Goal: Task Accomplishment & Management: Use online tool/utility

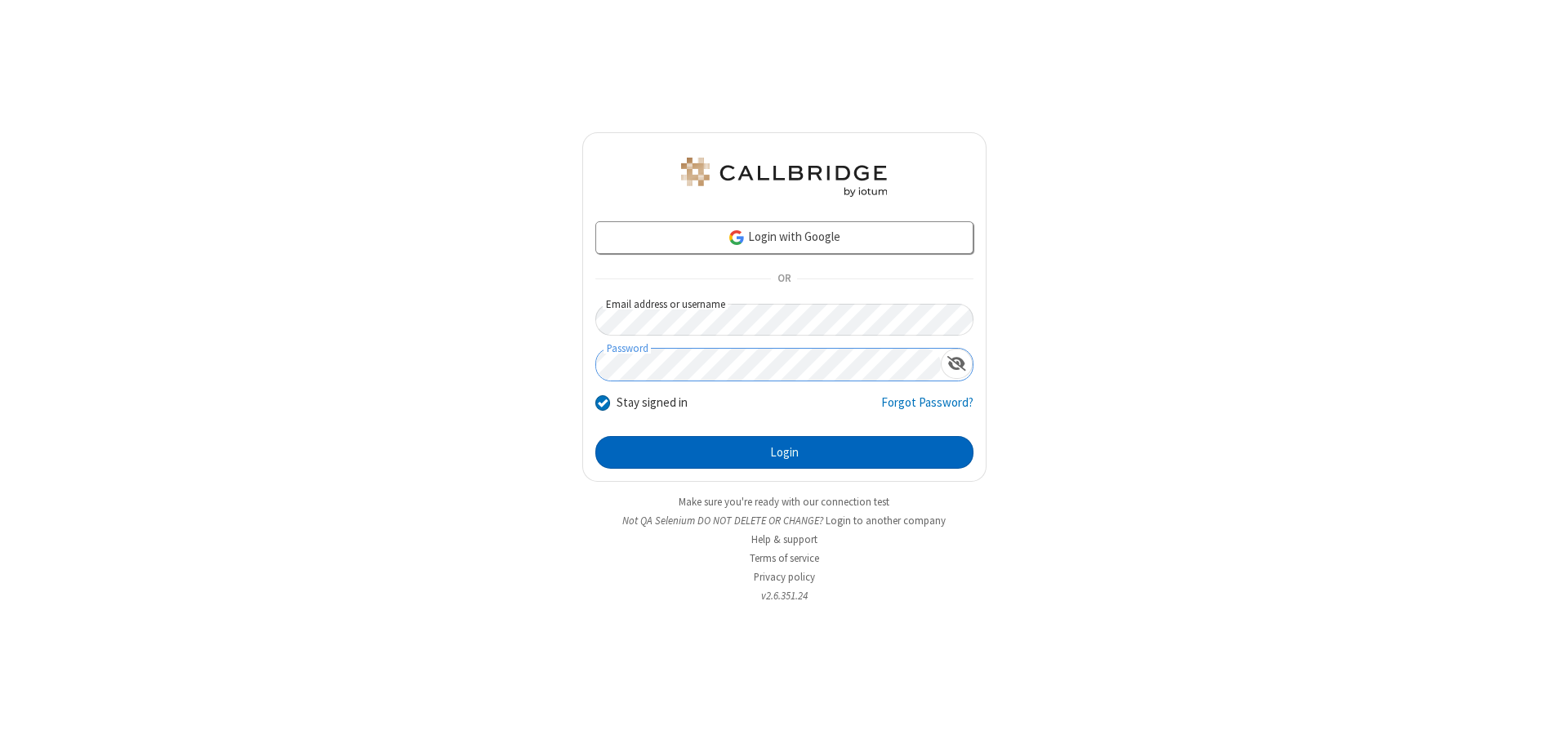
click at [784, 452] on button "Login" at bounding box center [784, 452] width 378 height 33
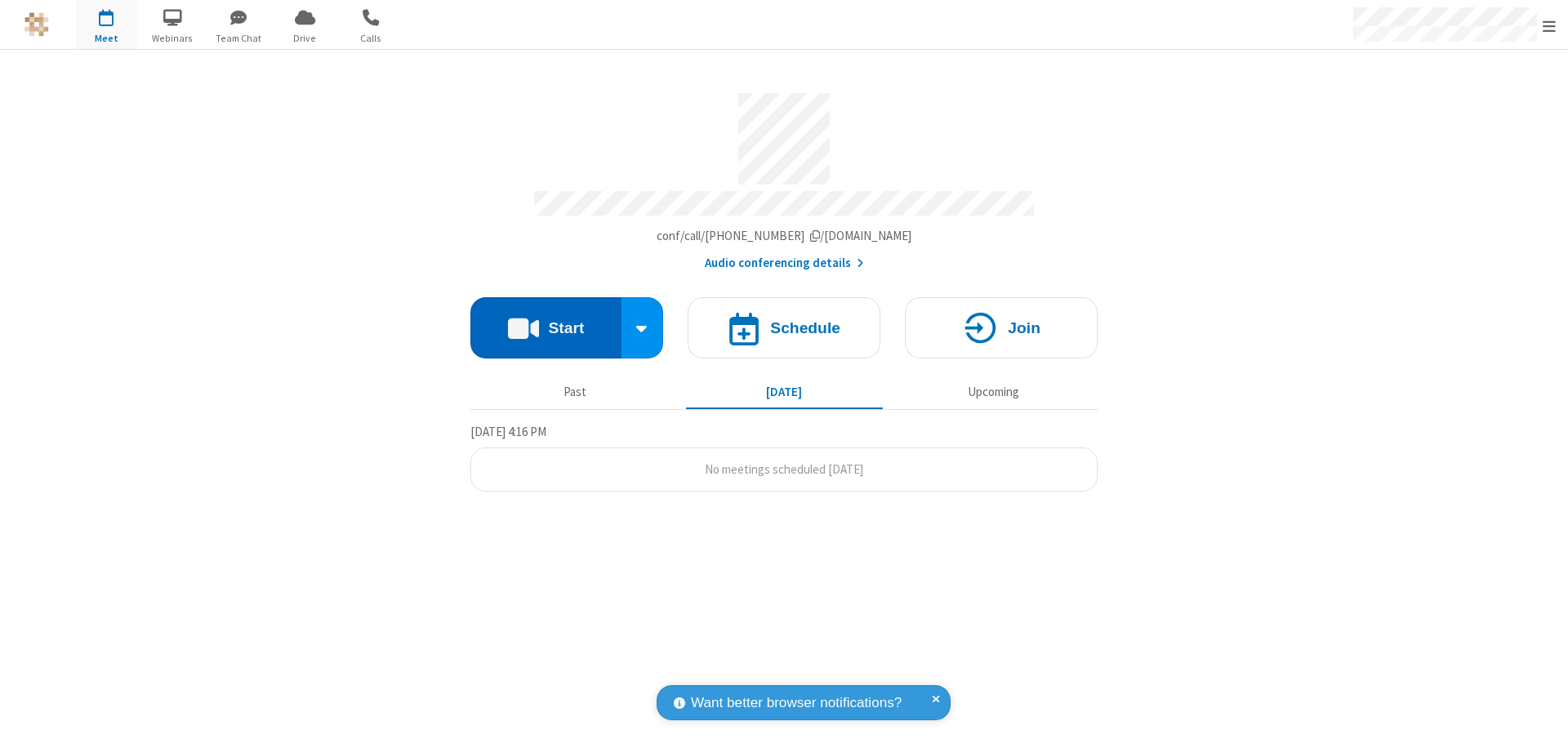
click at [546, 320] on button "Start" at bounding box center [546, 328] width 151 height 61
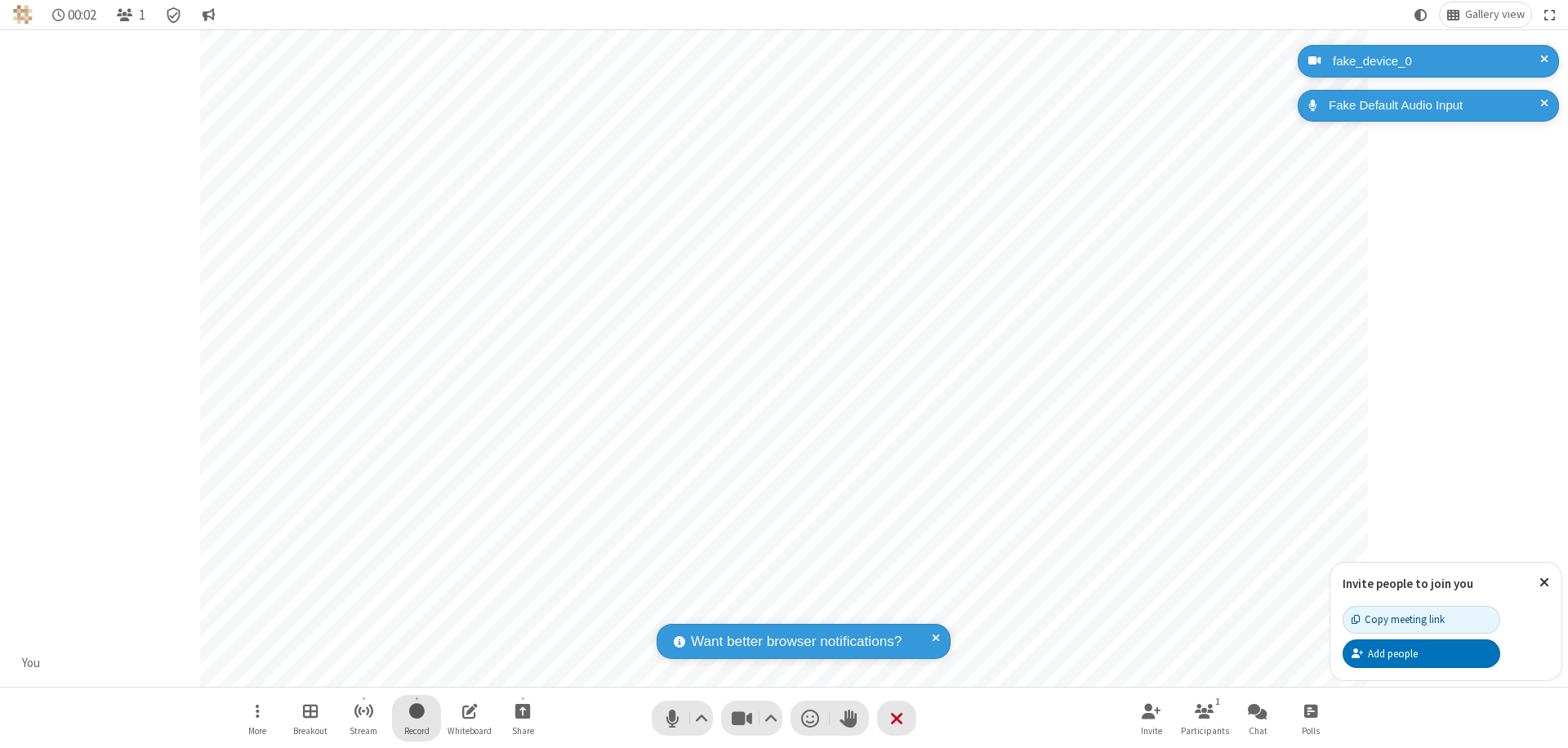
click at [417, 718] on span "Start recording" at bounding box center [417, 710] width 16 height 20
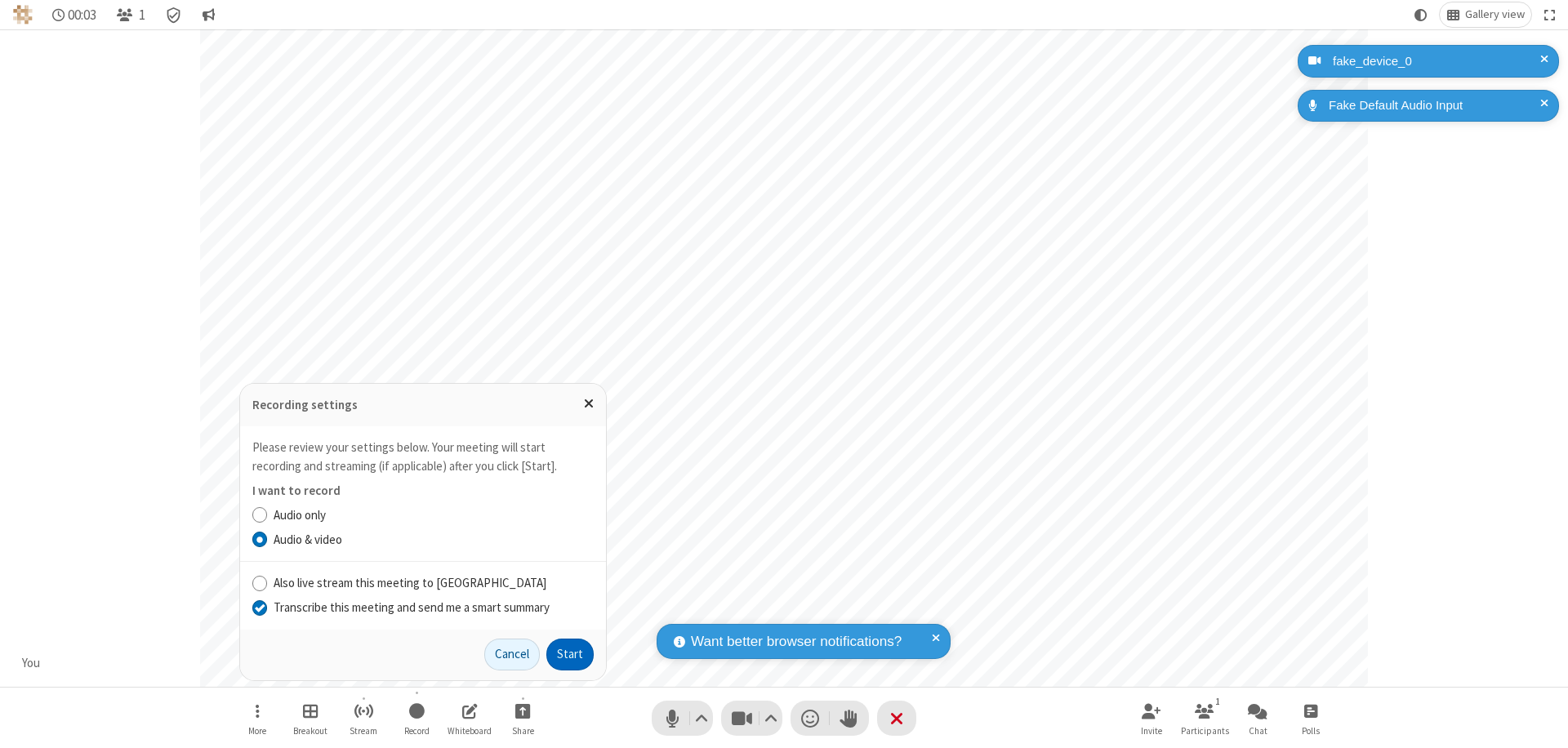
click at [259, 607] on input "Transcribe this meeting and send me a smart summary" at bounding box center [260, 607] width 16 height 17
click at [571, 654] on button "Start" at bounding box center [571, 655] width 48 height 33
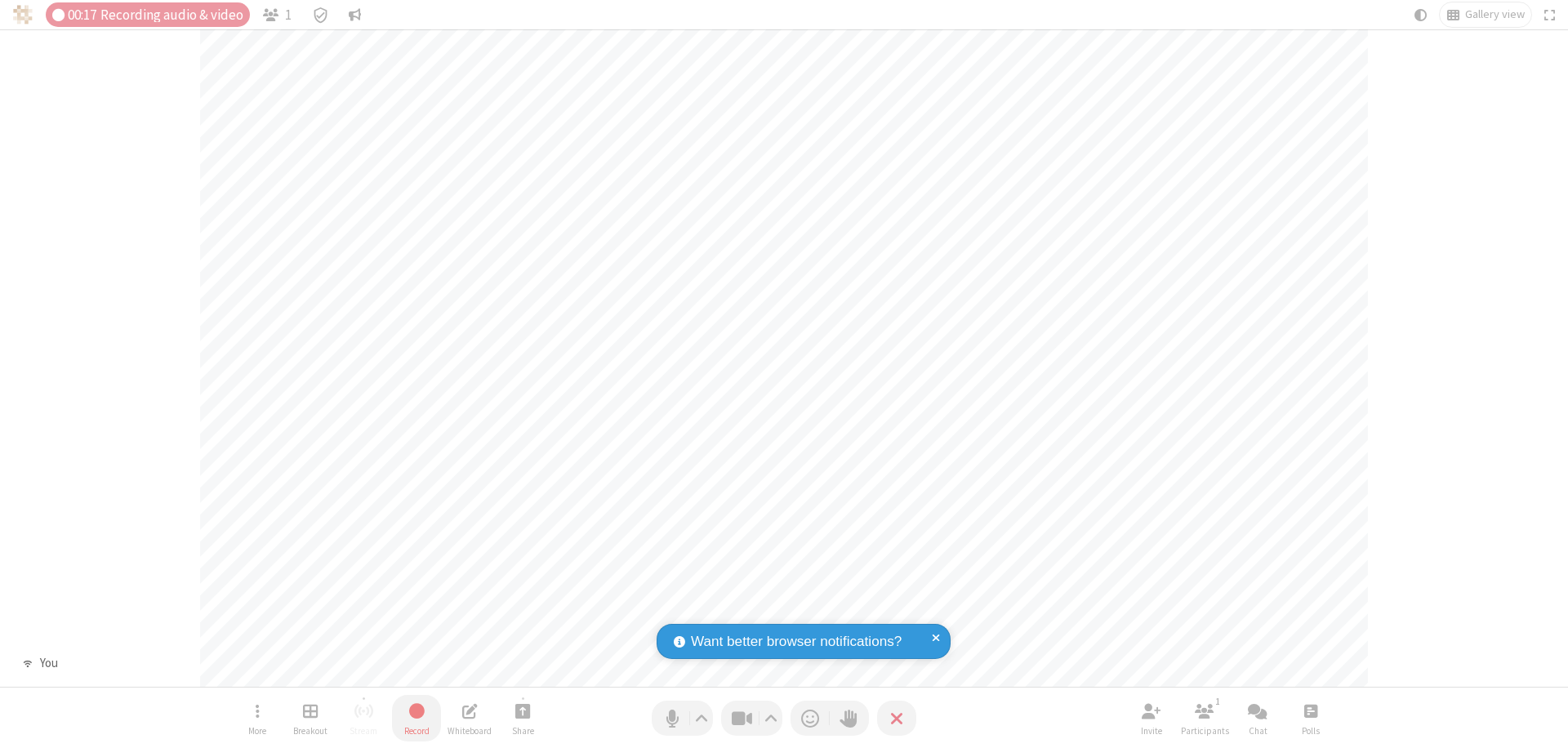
click at [417, 718] on span "Stop recording" at bounding box center [417, 710] width 19 height 20
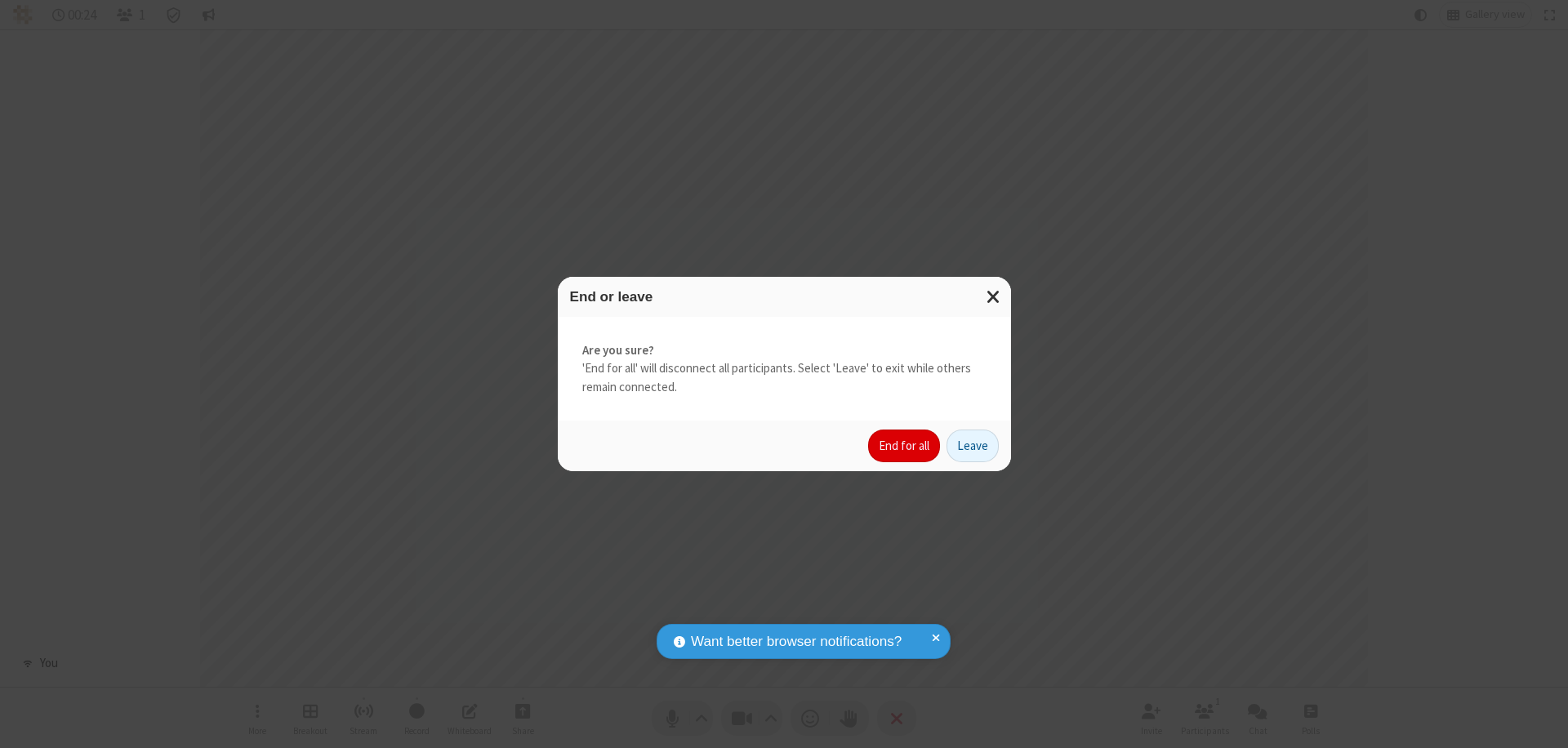
click at [905, 446] on button "End for all" at bounding box center [904, 446] width 71 height 33
